Goal: Find specific page/section

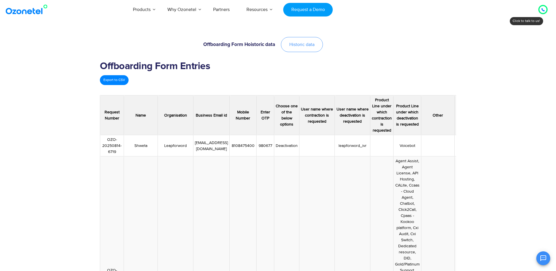
click at [296, 45] on span "Historic data" at bounding box center [301, 44] width 25 height 5
